Goal: Information Seeking & Learning: Understand process/instructions

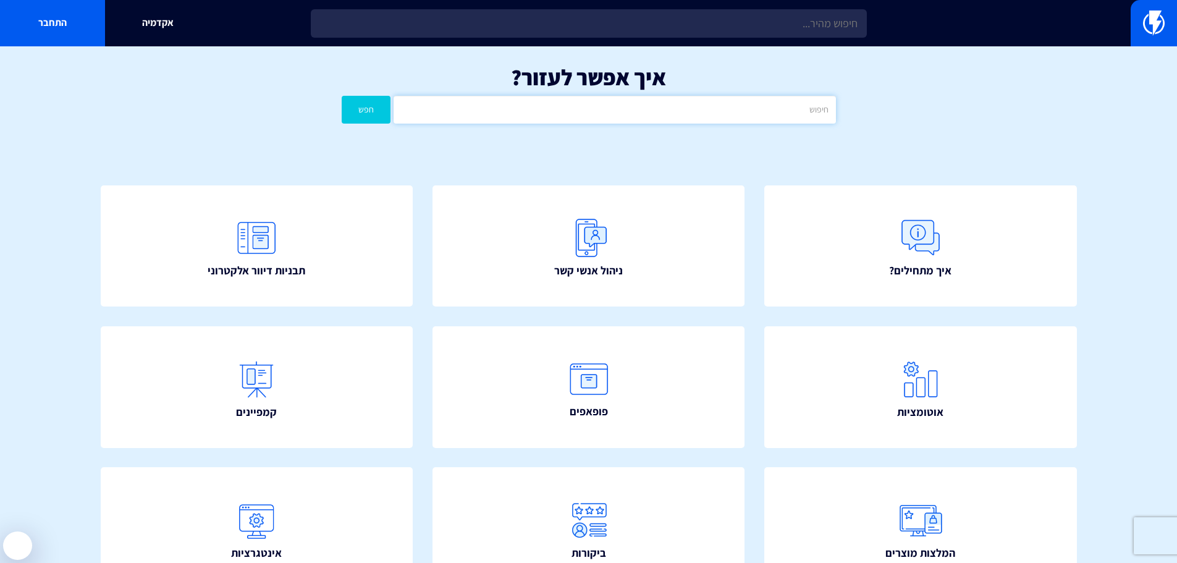
click at [792, 105] on input "text" at bounding box center [614, 110] width 442 height 28
type input "הסרה"
click at [342, 96] on button "חפש" at bounding box center [366, 110] width 49 height 28
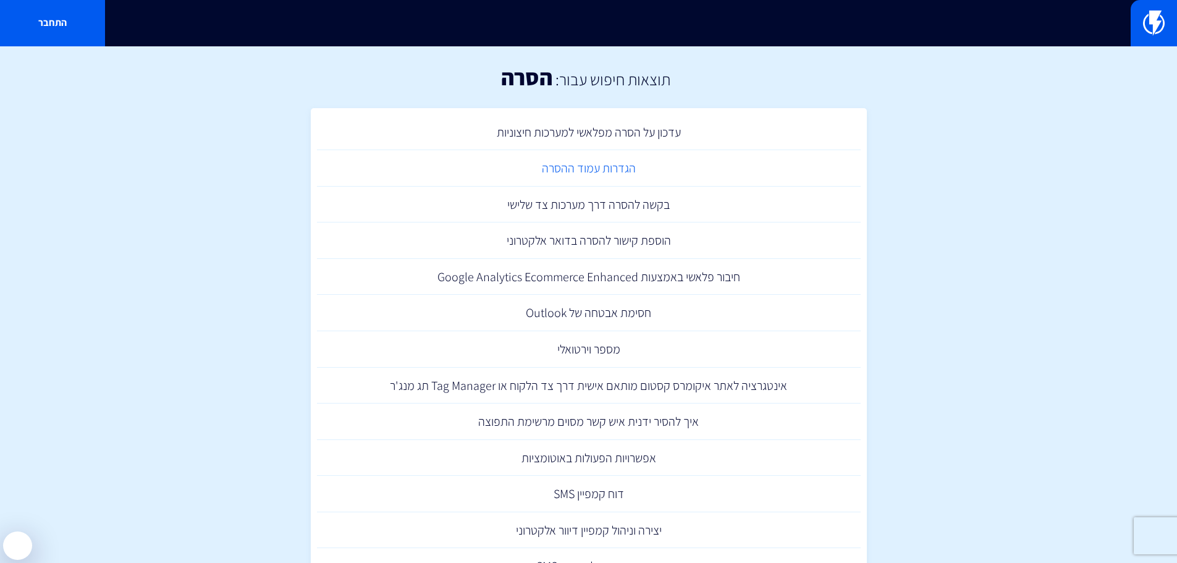
click at [658, 172] on link "הגדרות עמוד ההסרה" at bounding box center [588, 168] width 543 height 36
click at [548, 244] on link "הוספת קישור להסרה בדואר אלקטרוני" at bounding box center [588, 240] width 543 height 36
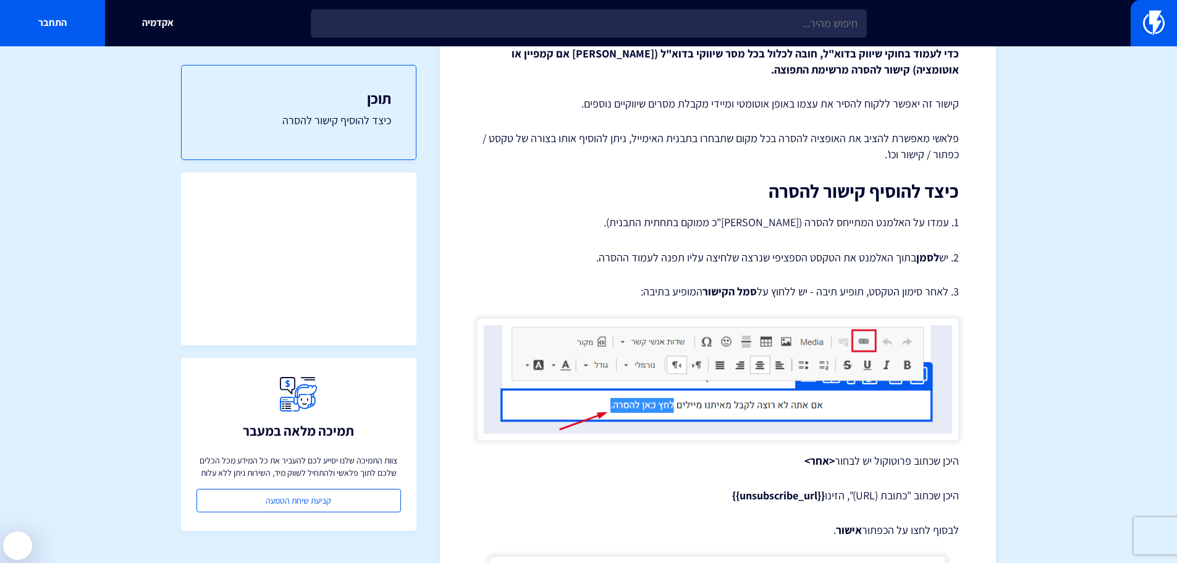
scroll to position [185, 0]
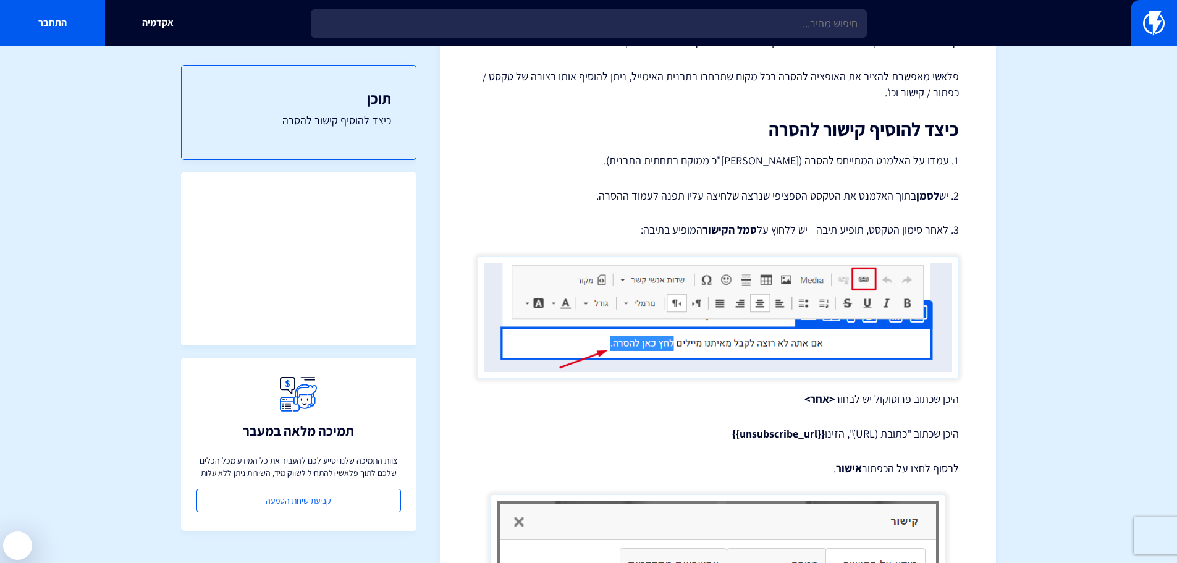
drag, startPoint x: 720, startPoint y: 435, endPoint x: 805, endPoint y: 437, distance: 85.3
click at [805, 437] on p "היכן שכתוב "כתובת (URL)", הזינו {{unsubscribe_url}}" at bounding box center [718, 434] width 482 height 16
click at [826, 434] on p "היכן שכתוב "כתובת (URL)", הזינו {{unsubscribe_url}}" at bounding box center [718, 434] width 482 height 16
drag, startPoint x: 821, startPoint y: 435, endPoint x: 718, endPoint y: 435, distance: 102.5
click at [726, 435] on p "היכן שכתוב "כתובת (URL)", הזינו {{unsubscribe_url}}" at bounding box center [718, 434] width 482 height 16
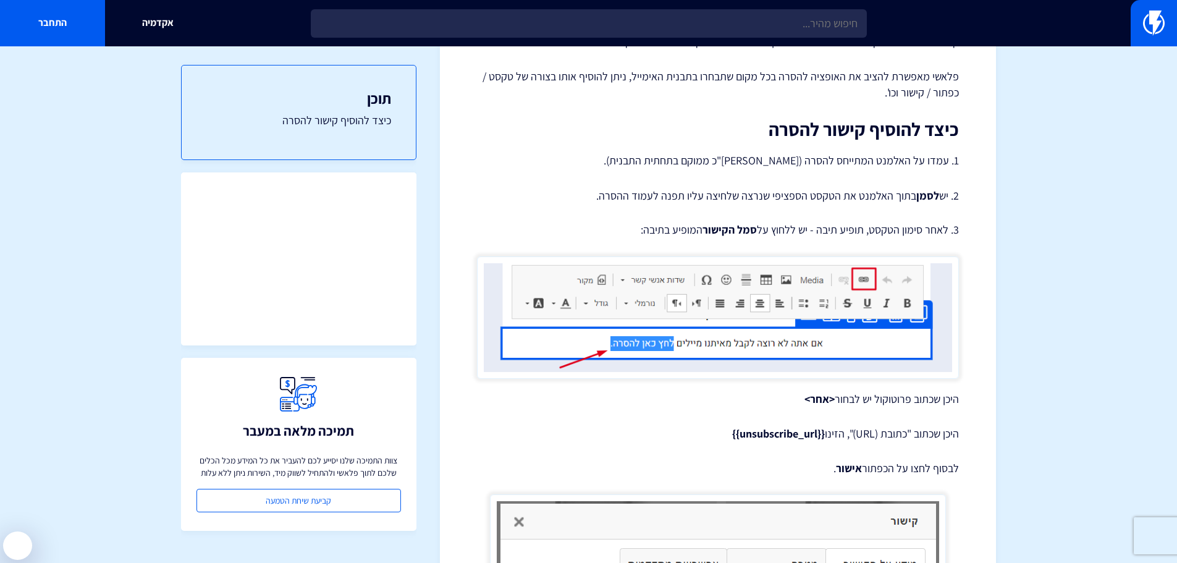
click at [714, 435] on p "היכן שכתוב "כתובת (URL)", הזינו {{unsubscribe_url}}" at bounding box center [718, 434] width 482 height 16
copy strong "{{unsubscribe_url}}"
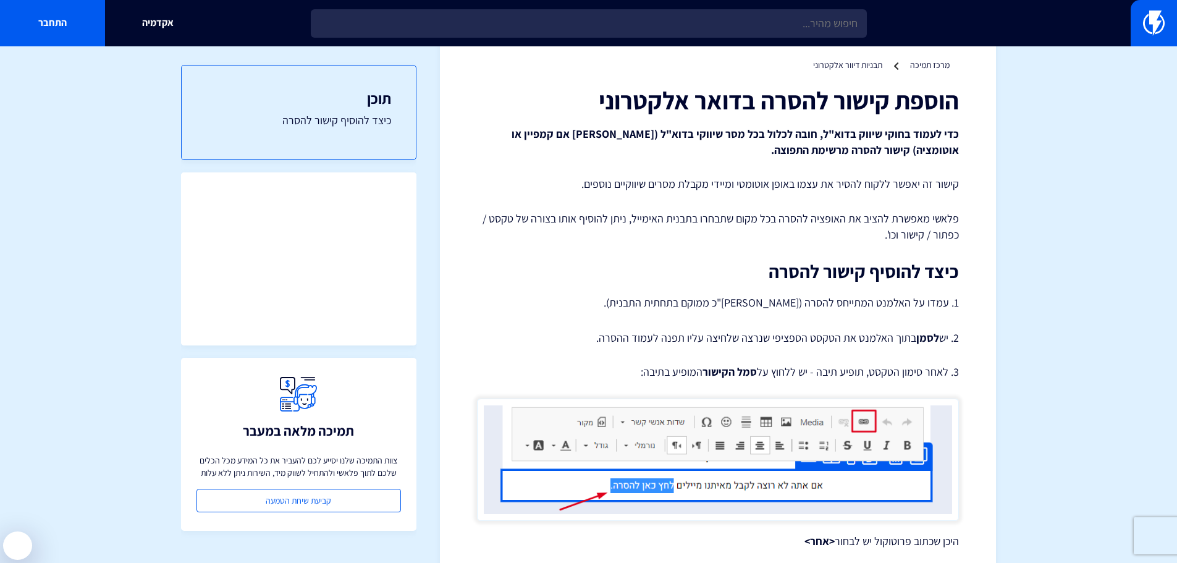
scroll to position [0, 0]
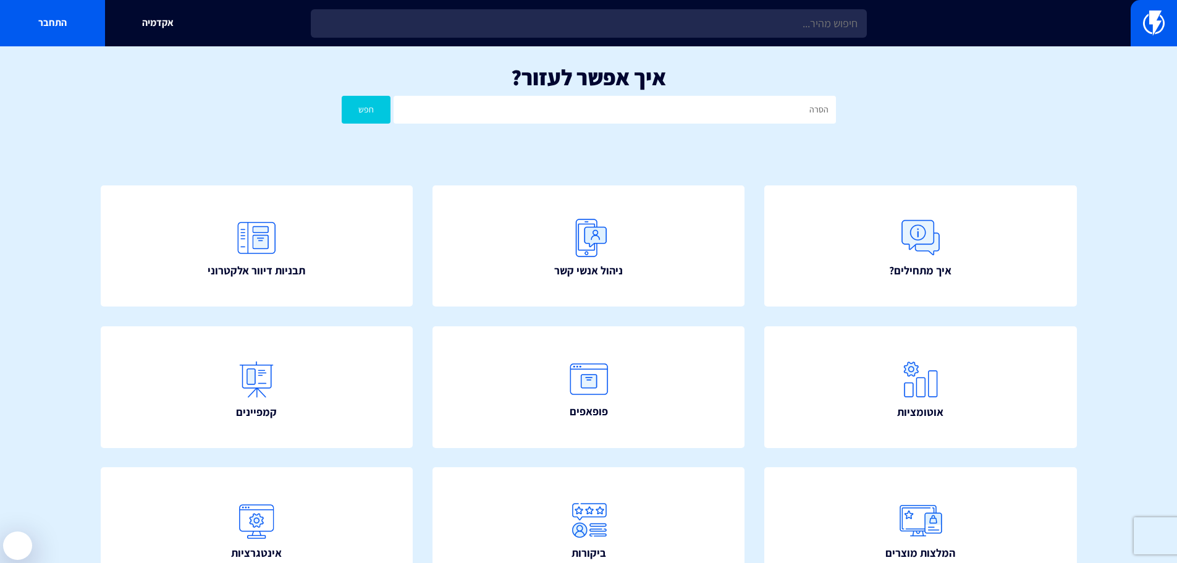
type input "הסרה"
click at [342, 96] on button "חפש" at bounding box center [366, 110] width 49 height 28
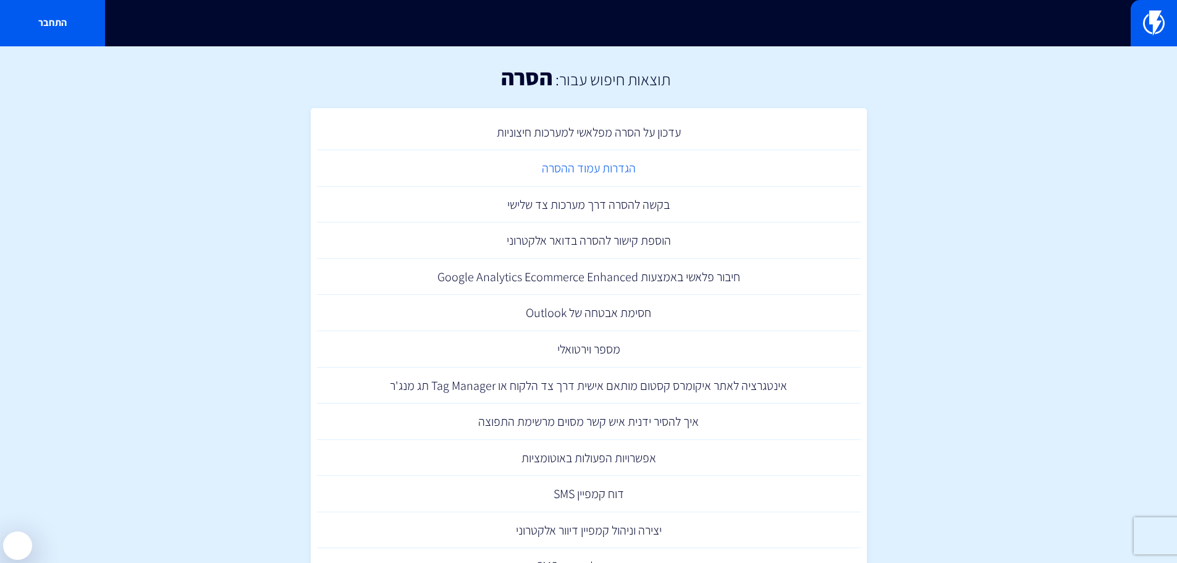
click at [567, 172] on link "הגדרות עמוד ההסרה" at bounding box center [588, 168] width 543 height 36
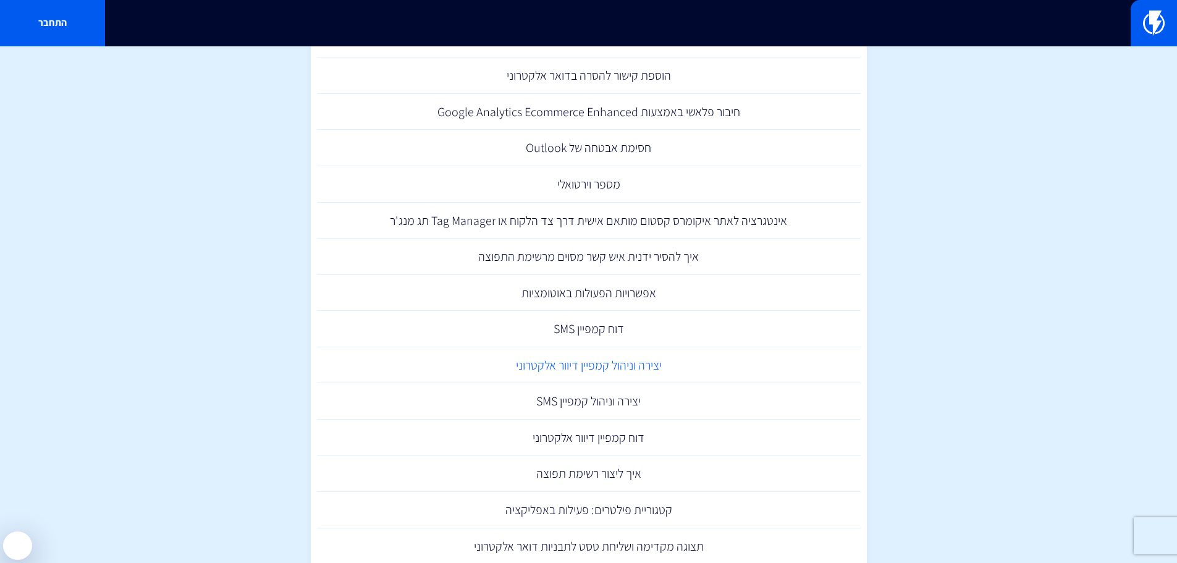
scroll to position [203, 0]
